Goal: Transaction & Acquisition: Purchase product/service

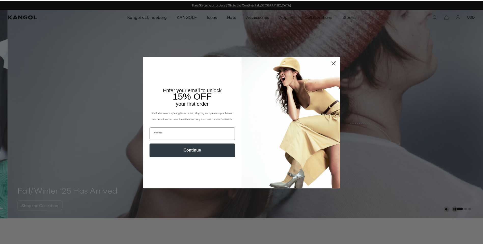
scroll to position [0, 105]
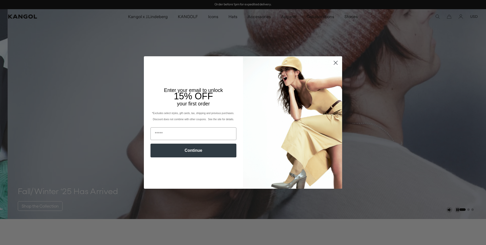
click at [333, 63] on circle "Close dialog" at bounding box center [336, 63] width 8 height 8
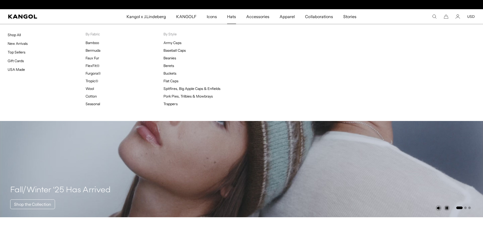
scroll to position [0, 0]
click at [236, 17] on span "Hats" at bounding box center [231, 16] width 9 height 15
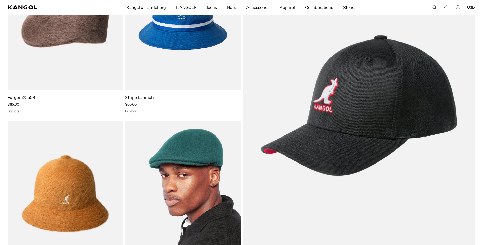
click at [212, 162] on img at bounding box center [182, 193] width 115 height 145
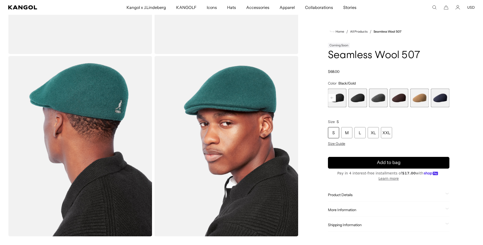
scroll to position [0, 105]
click at [359, 97] on span "5 of 9" at bounding box center [357, 98] width 19 height 19
click at [378, 94] on span "6 of 9" at bounding box center [378, 98] width 19 height 19
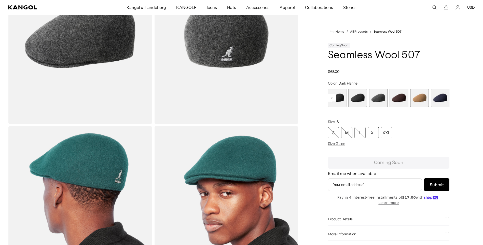
scroll to position [0, 105]
click at [340, 101] on span "4 of 9" at bounding box center [337, 98] width 19 height 19
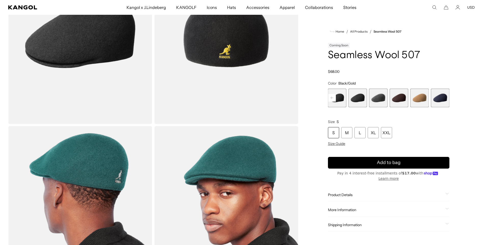
click at [331, 99] on rect at bounding box center [332, 98] width 8 height 8
click at [331, 100] on span "1 of 9" at bounding box center [337, 98] width 19 height 19
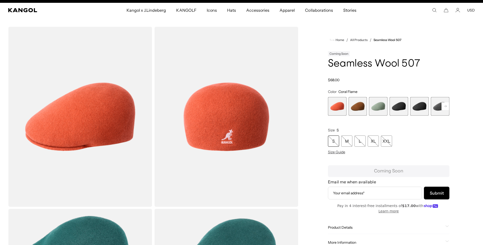
click at [339, 225] on div "Product Details The Seamless Wool 507 presents the original 507 cap without the…" at bounding box center [388, 227] width 121 height 13
